Goal: Task Accomplishment & Management: Complete application form

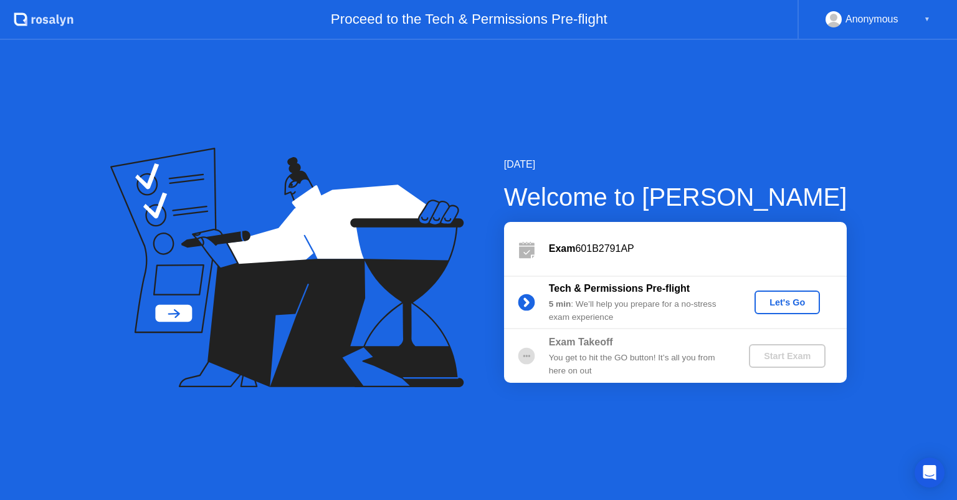
click at [790, 305] on div "Let's Go" at bounding box center [787, 302] width 55 height 10
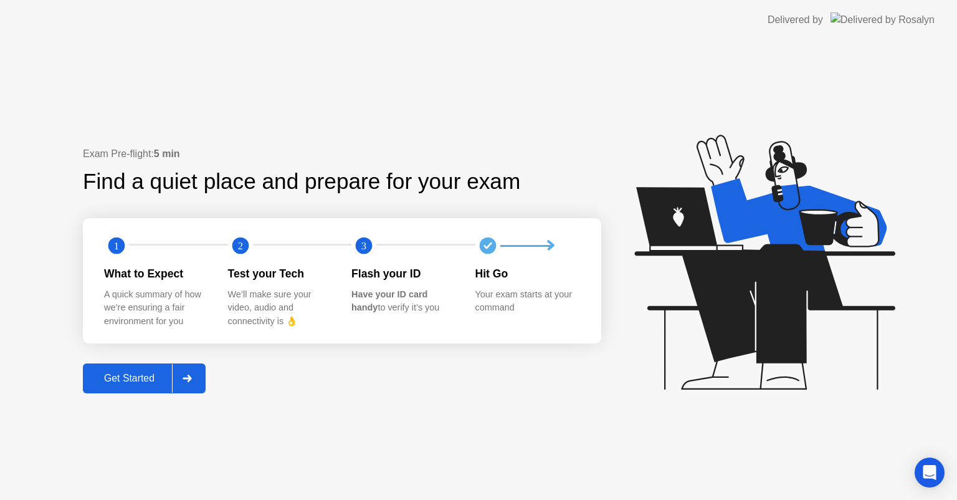
click at [142, 375] on div "Get Started" at bounding box center [129, 378] width 85 height 11
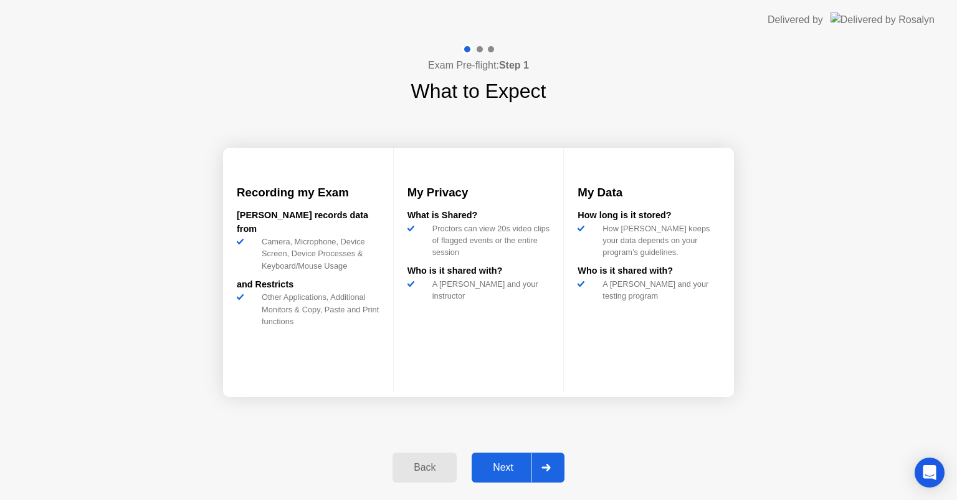
click at [512, 472] on div "Next" at bounding box center [503, 467] width 55 height 11
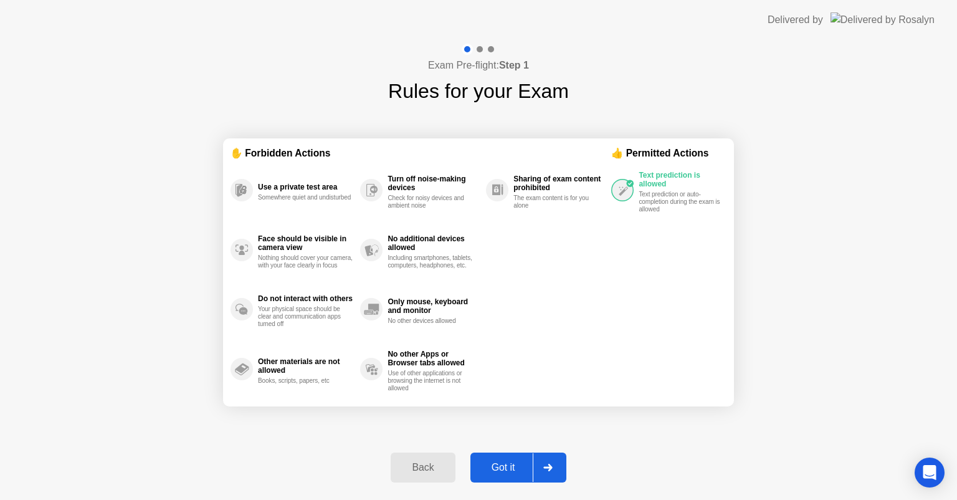
click at [505, 466] on div "Got it" at bounding box center [503, 467] width 59 height 11
select select "**********"
select select "*******"
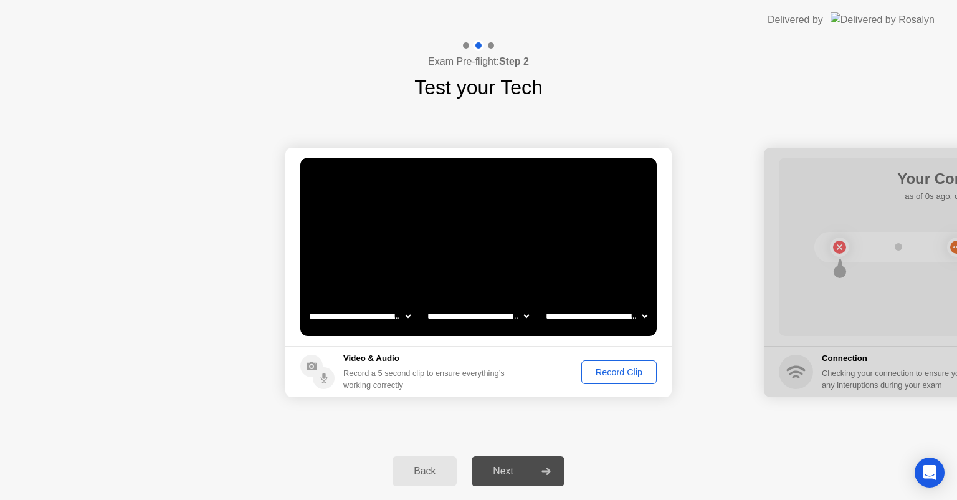
click at [629, 373] on div "Record Clip" at bounding box center [619, 372] width 67 height 10
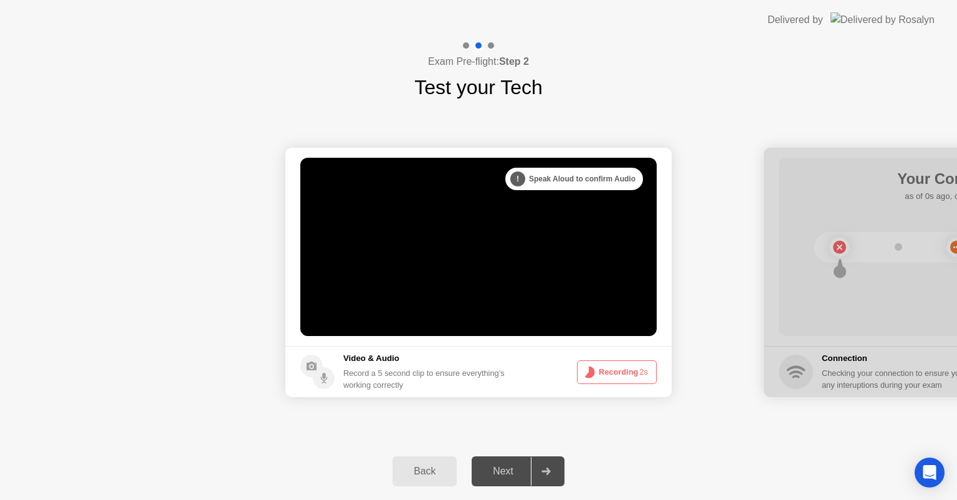
click at [626, 369] on button "Recording 2s" at bounding box center [617, 372] width 80 height 24
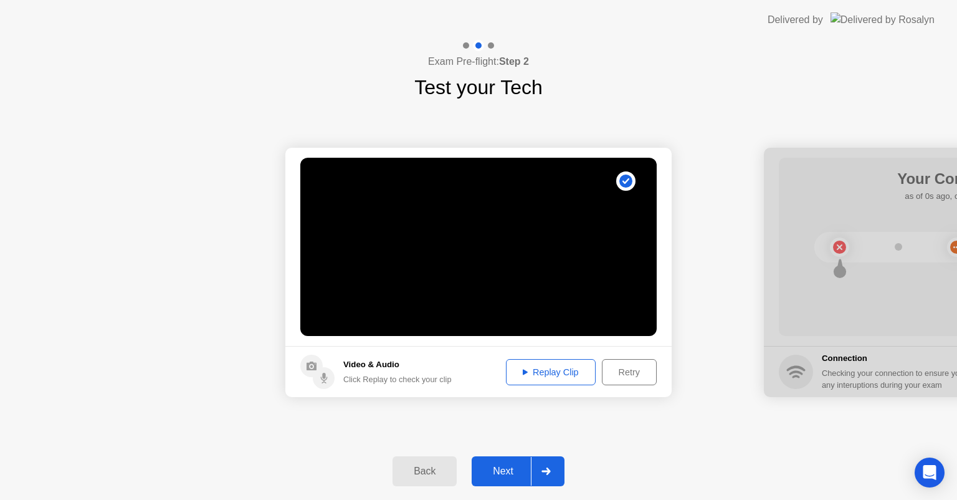
click at [511, 467] on div "Next" at bounding box center [503, 471] width 55 height 11
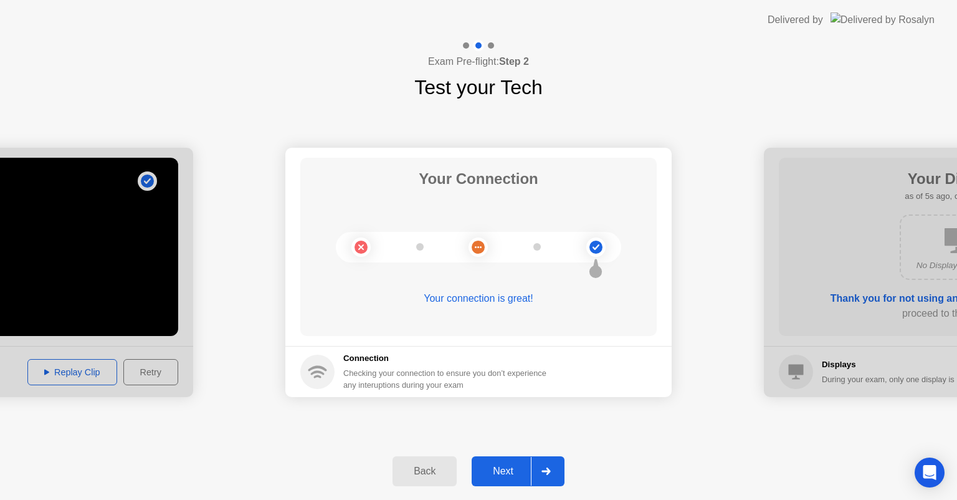
click at [506, 482] on button "Next" at bounding box center [518, 471] width 93 height 30
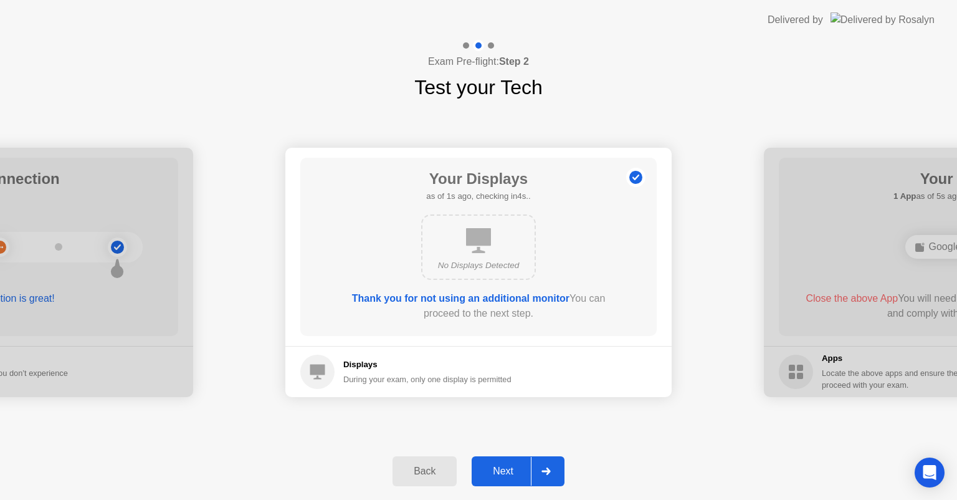
click at [519, 471] on div "Next" at bounding box center [503, 471] width 55 height 11
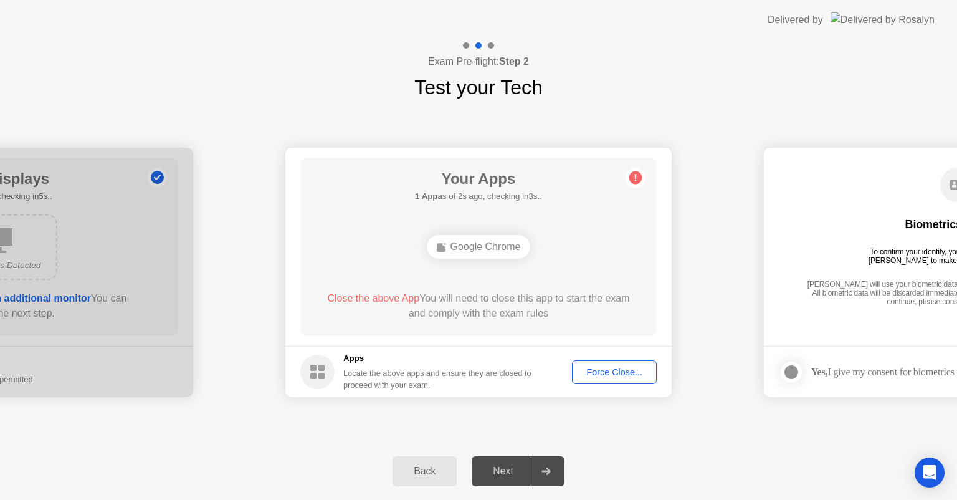
click at [614, 376] on div "Force Close..." at bounding box center [615, 372] width 76 height 10
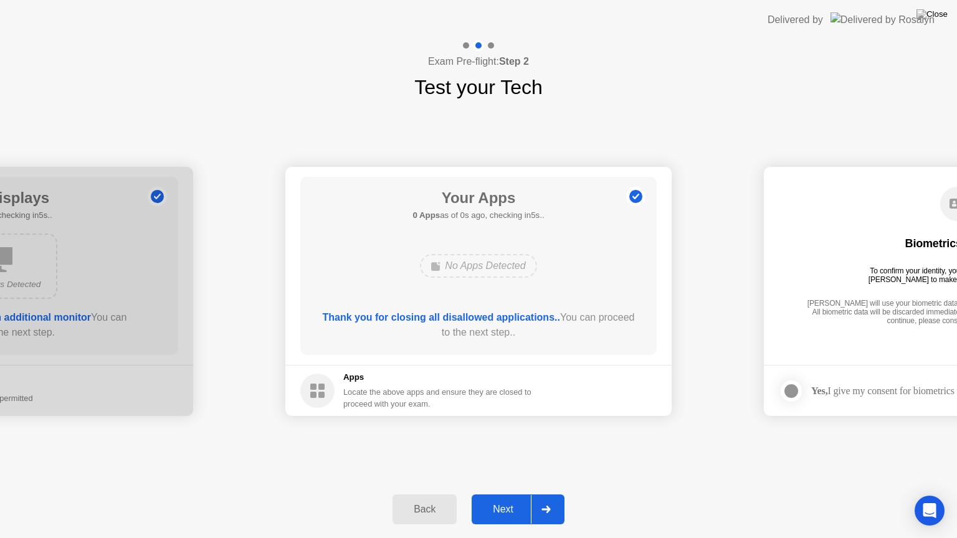
click at [502, 499] on div "Next" at bounding box center [503, 509] width 55 height 11
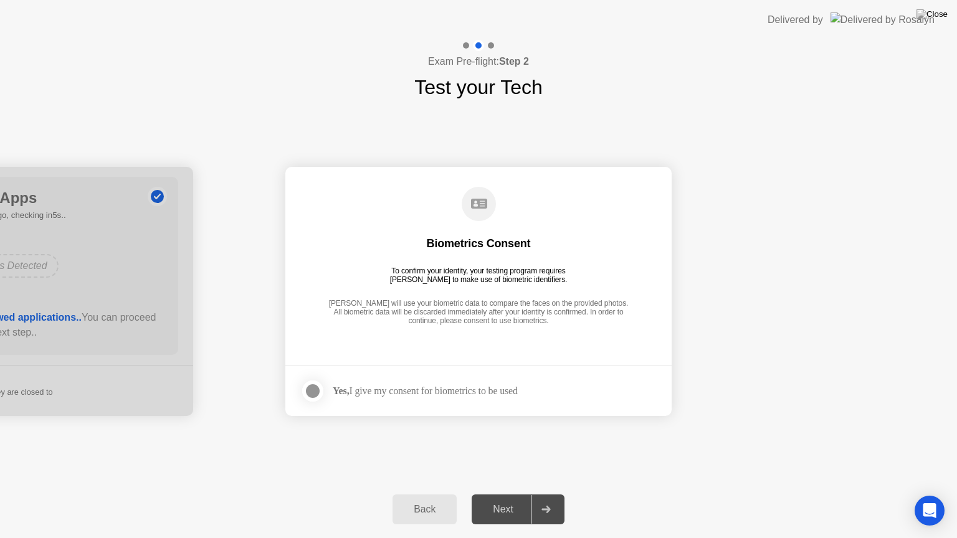
click at [449, 391] on div "Yes, I give my consent for biometrics to be used" at bounding box center [425, 391] width 185 height 12
click at [317, 389] on div at bounding box center [312, 391] width 15 height 15
click at [507, 499] on div "Next" at bounding box center [503, 509] width 55 height 11
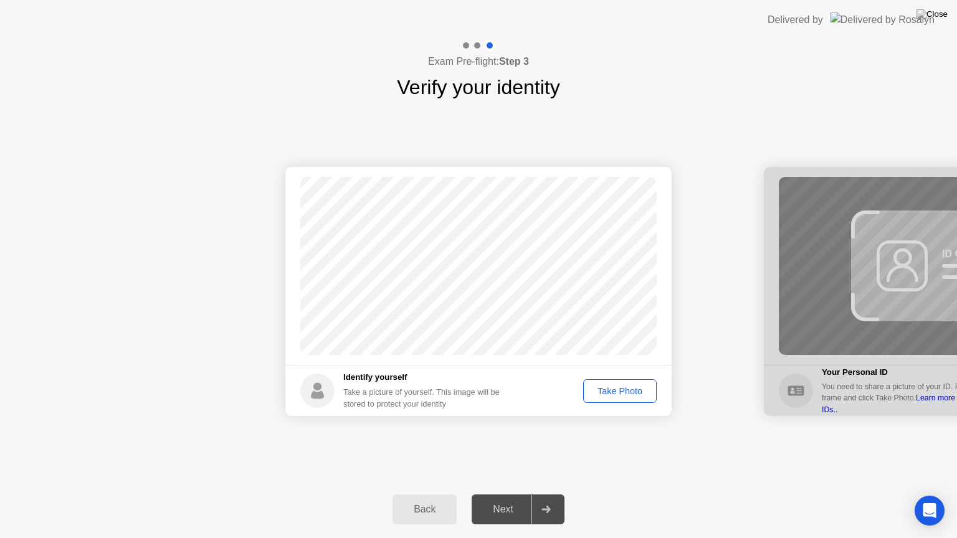
click at [608, 391] on div "Take Photo" at bounding box center [620, 391] width 65 height 10
click at [633, 201] on circle at bounding box center [635, 196] width 13 height 13
click at [424, 499] on div "Back" at bounding box center [424, 509] width 57 height 11
select select "**********"
select select "*******"
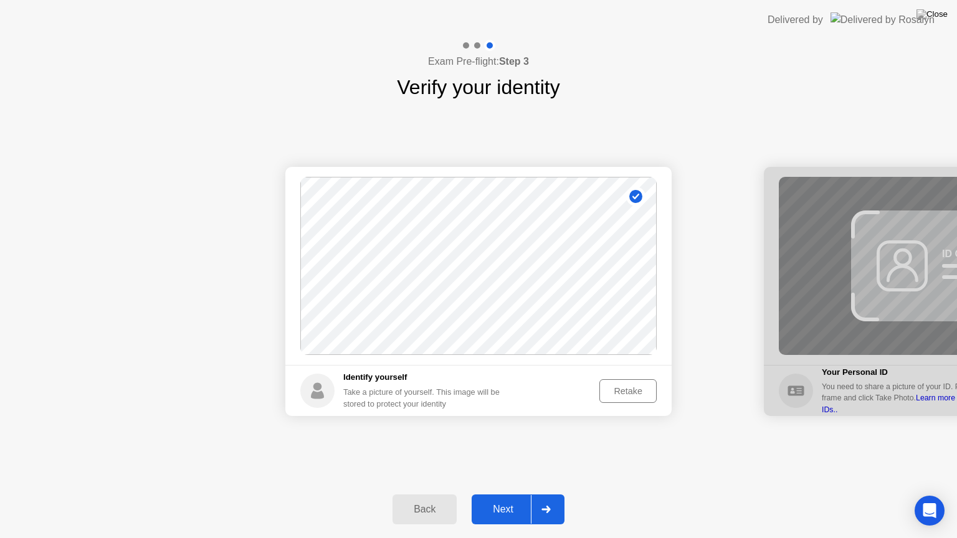
select select "*******"
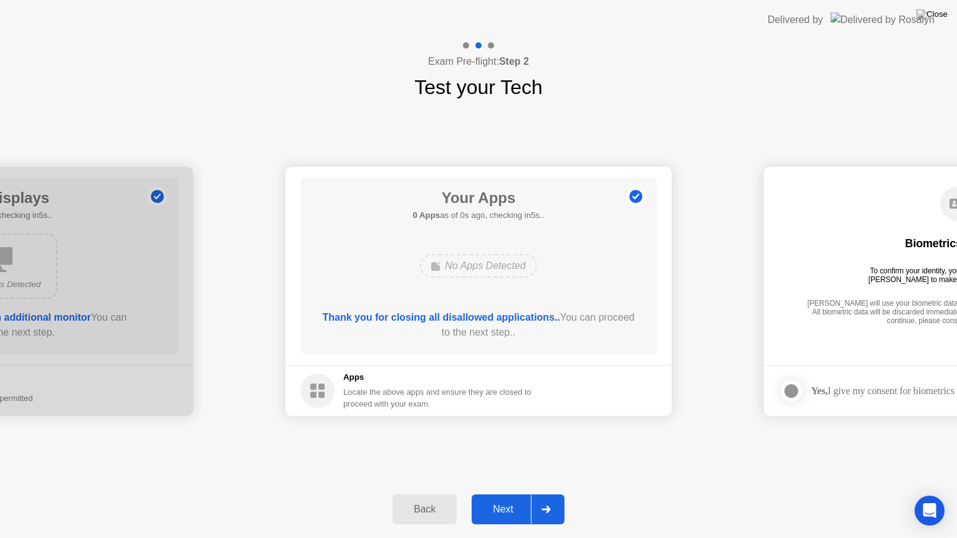
click at [489, 499] on div "Next" at bounding box center [503, 509] width 55 height 11
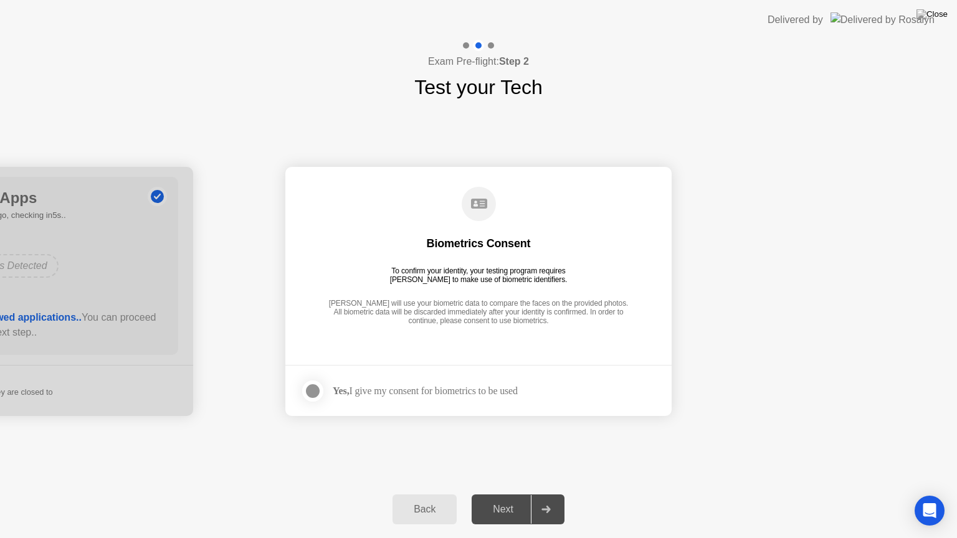
click at [471, 390] on div "Yes, I give my consent for biometrics to be used" at bounding box center [425, 391] width 185 height 12
click at [306, 390] on div at bounding box center [312, 391] width 15 height 15
click at [516, 499] on div "Next" at bounding box center [503, 509] width 55 height 11
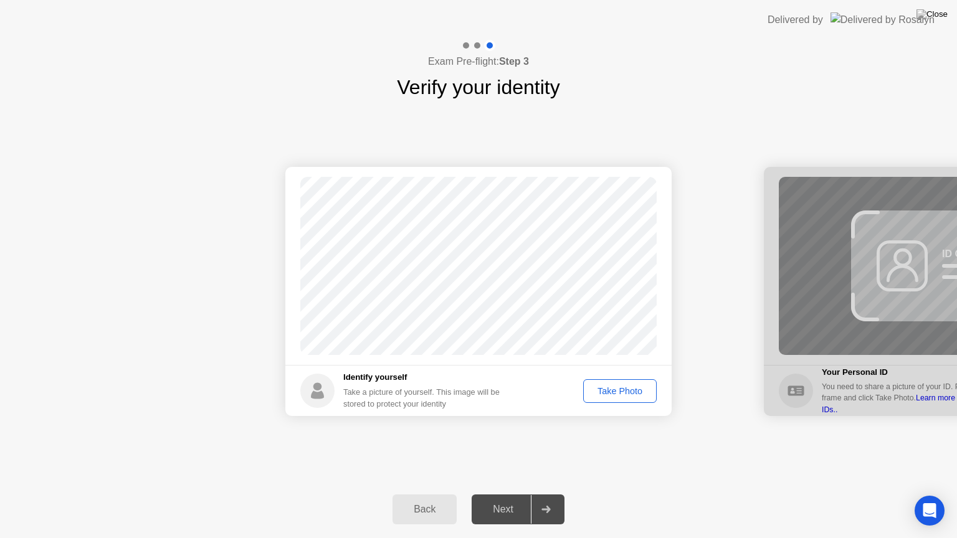
click at [597, 394] on div "Take Photo" at bounding box center [620, 391] width 65 height 10
click at [512, 499] on div "Next" at bounding box center [503, 509] width 55 height 11
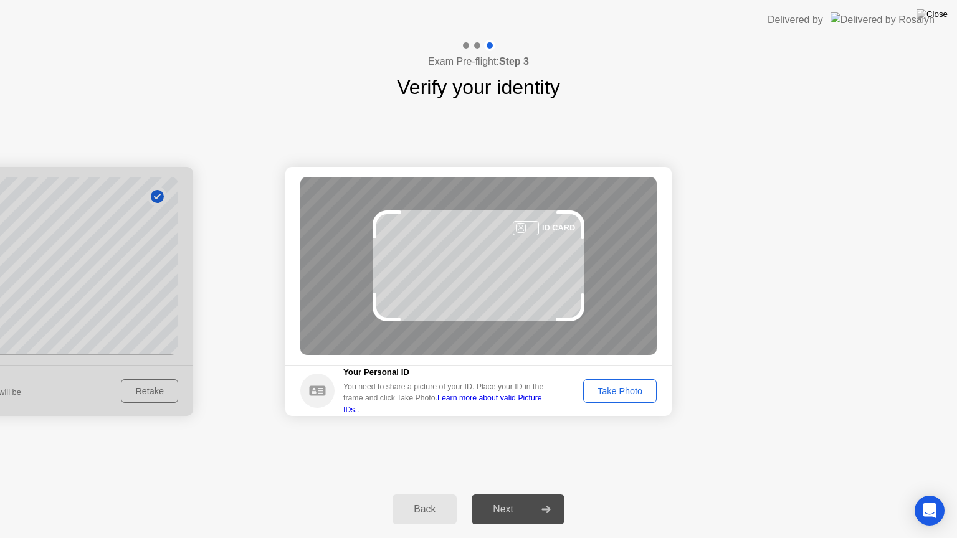
click at [601, 392] on div "Take Photo" at bounding box center [620, 391] width 65 height 10
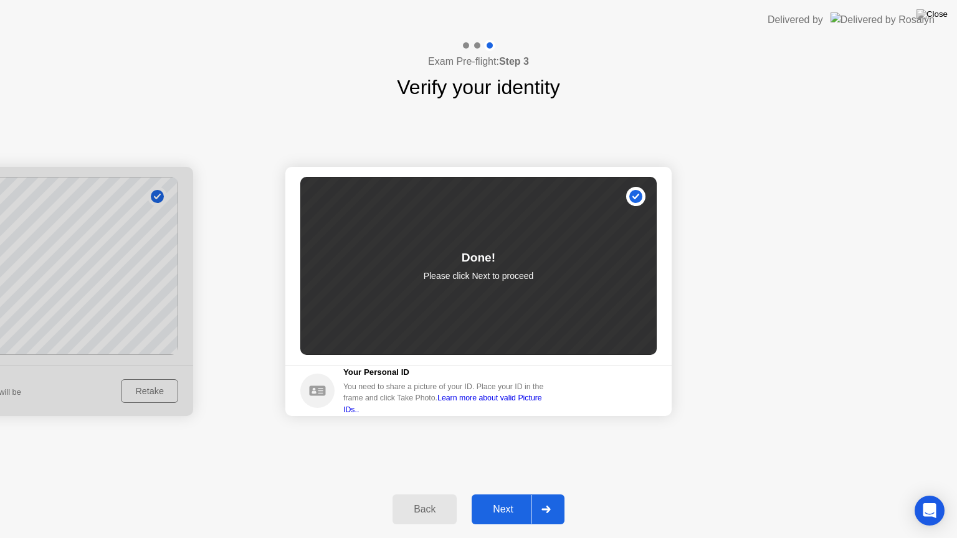
click at [493, 499] on div "Next" at bounding box center [503, 509] width 55 height 11
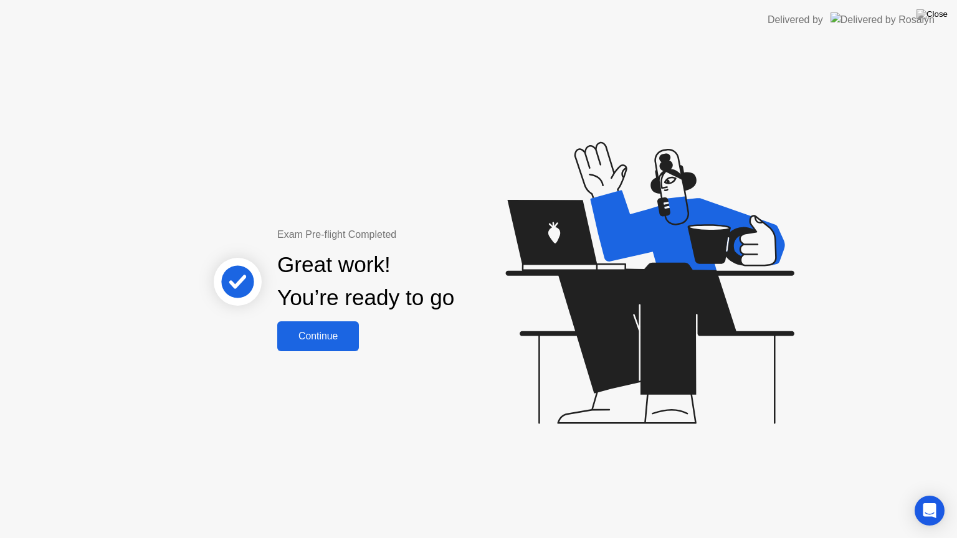
click at [315, 339] on div "Continue" at bounding box center [318, 336] width 74 height 11
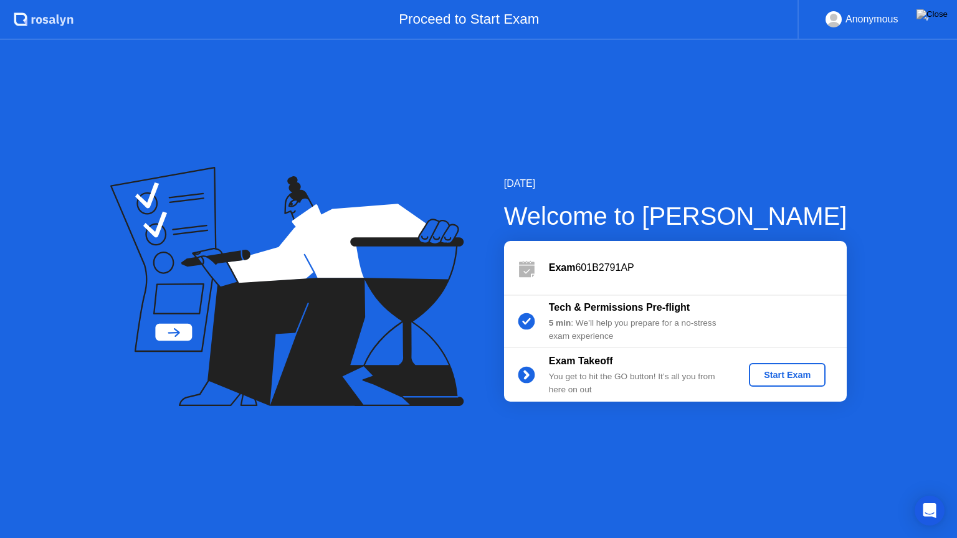
click at [785, 383] on button "Start Exam" at bounding box center [787, 375] width 77 height 24
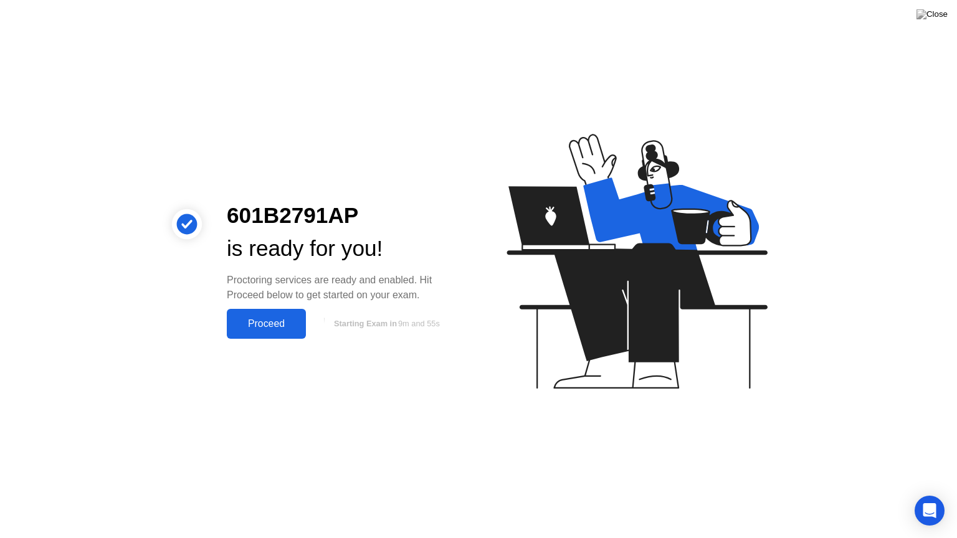
click at [265, 322] on div "Proceed" at bounding box center [267, 323] width 72 height 11
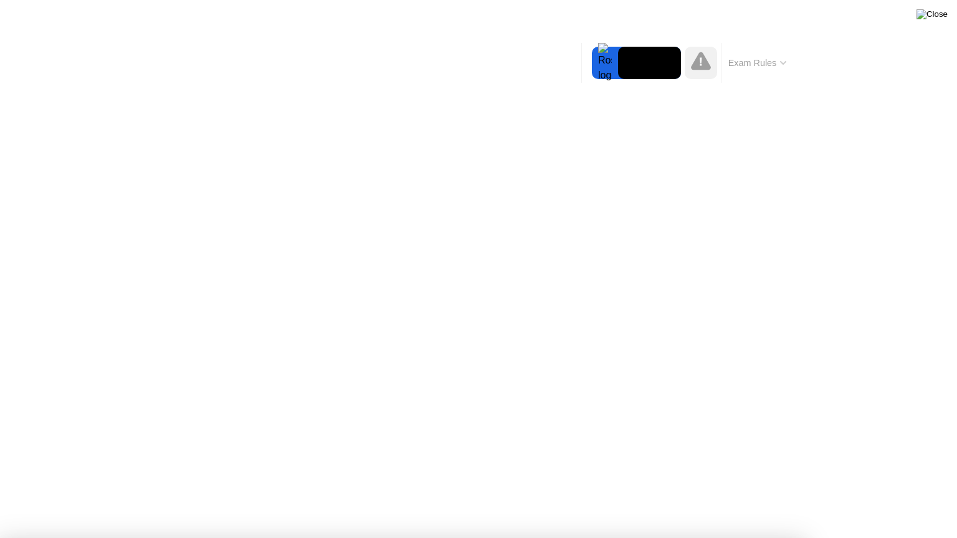
click at [942, 19] on img at bounding box center [932, 14] width 31 height 10
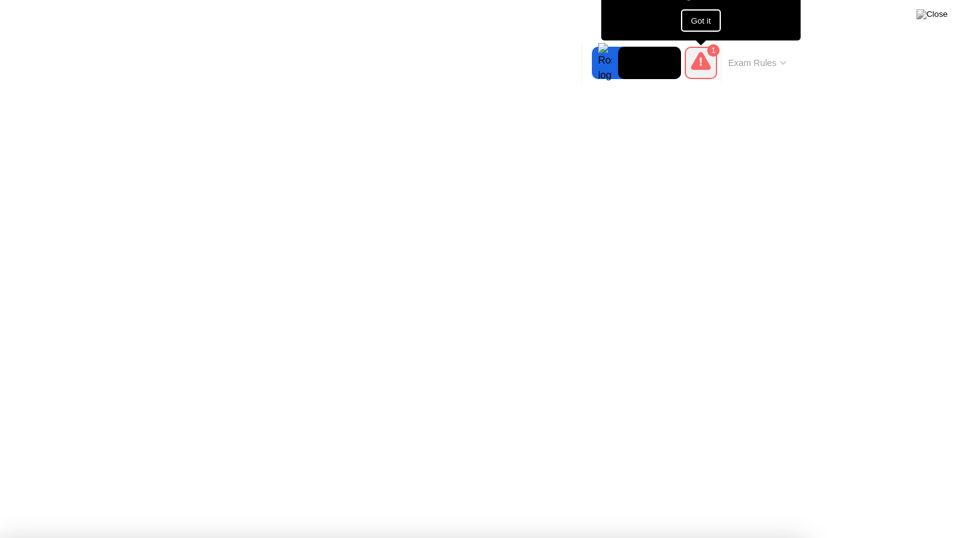
click at [757, 64] on button "Exam Rules" at bounding box center [758, 62] width 66 height 11
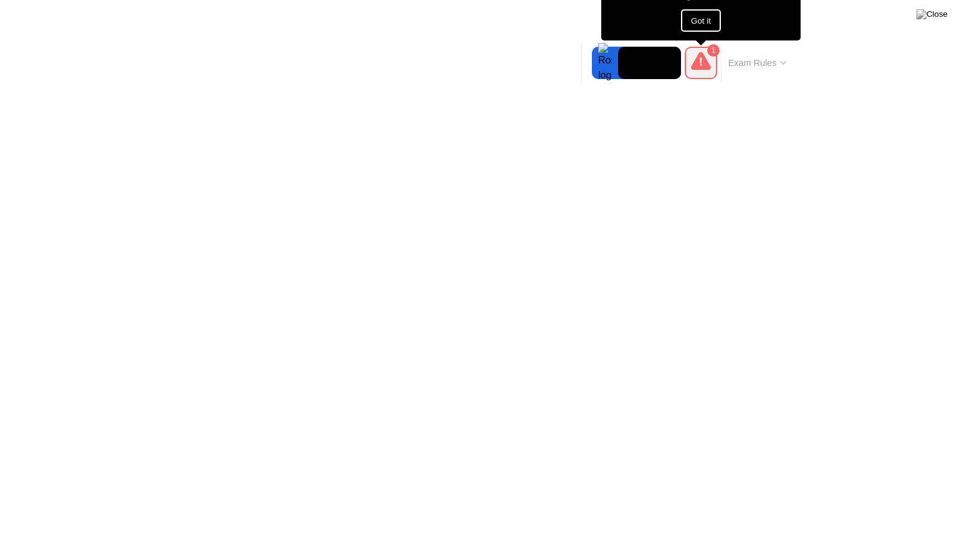
click at [706, 19] on button "Got it" at bounding box center [701, 20] width 40 height 22
